Goal: Information Seeking & Learning: Find specific page/section

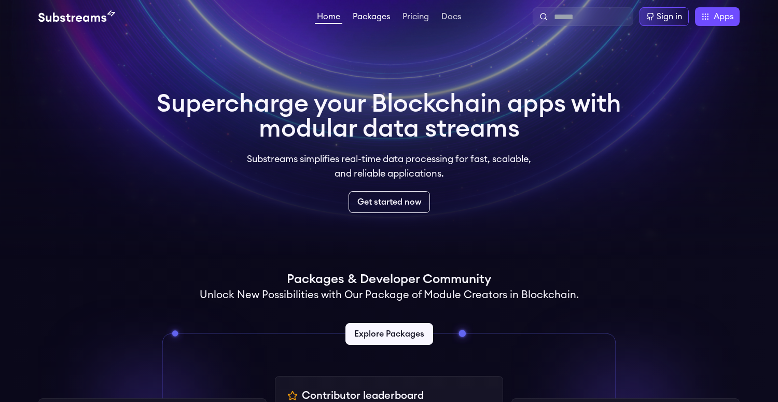
click at [366, 20] on link "Packages" at bounding box center [372, 17] width 42 height 10
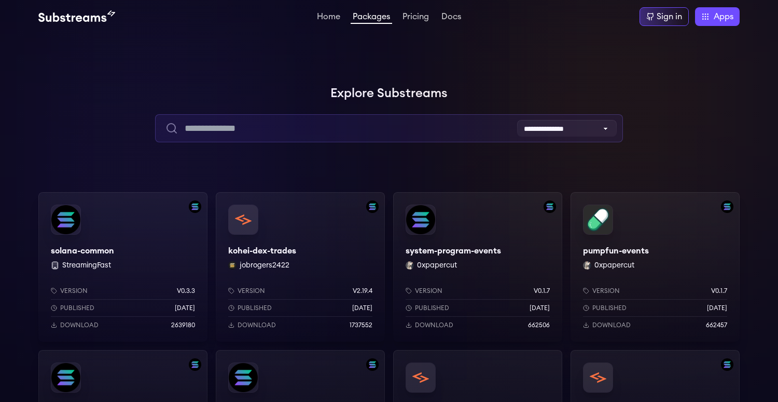
click at [281, 128] on input "text" at bounding box center [389, 128] width 468 height 28
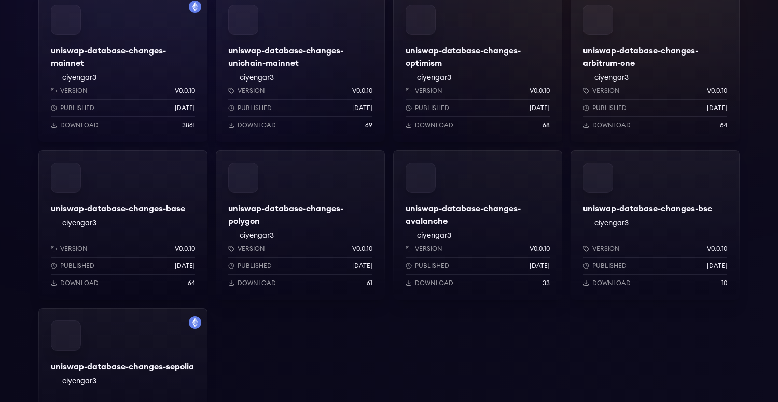
scroll to position [67, 0]
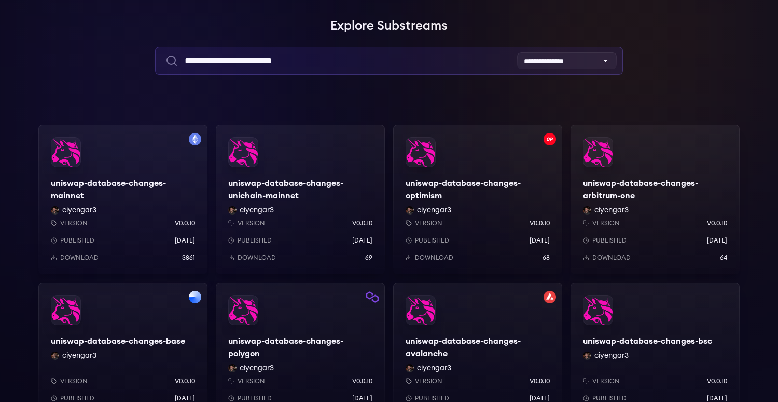
type input "**********"
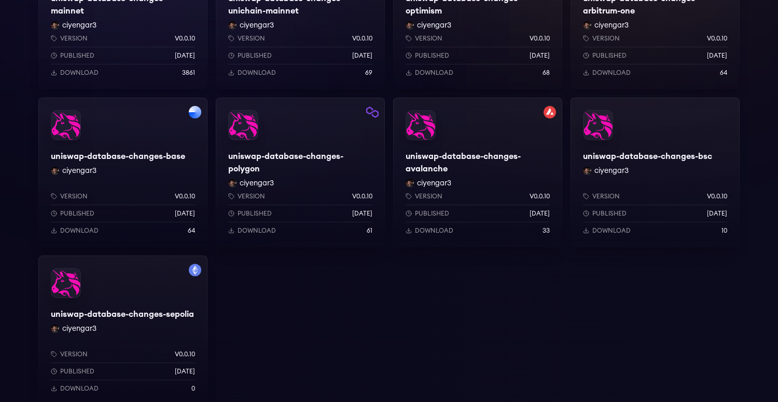
scroll to position [263, 0]
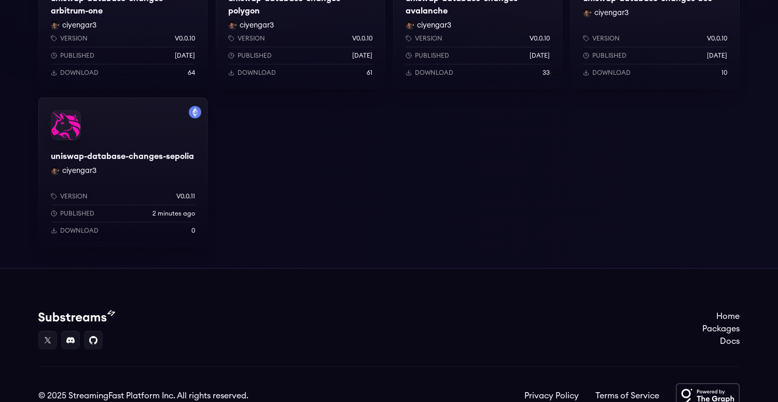
scroll to position [407, 0]
